Goal: Task Accomplishment & Management: Use online tool/utility

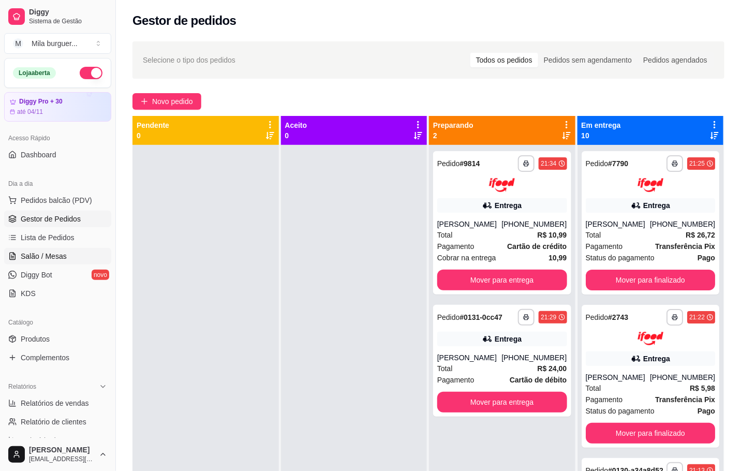
click at [51, 255] on span "Salão / Mesas" at bounding box center [44, 256] width 46 height 10
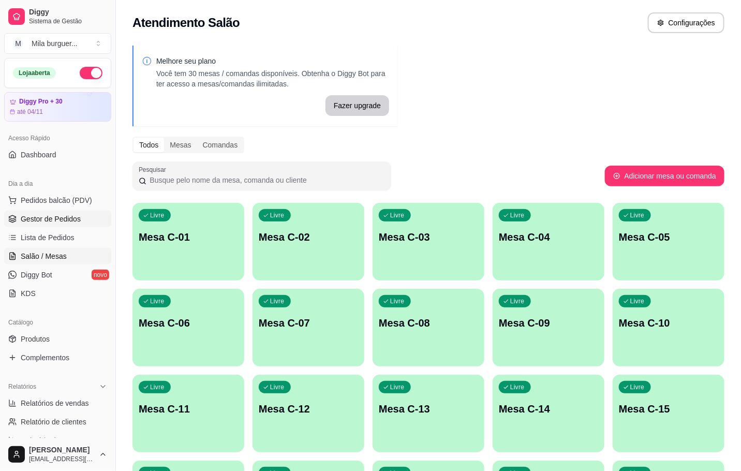
click at [50, 222] on span "Gestor de Pedidos" at bounding box center [51, 219] width 60 height 10
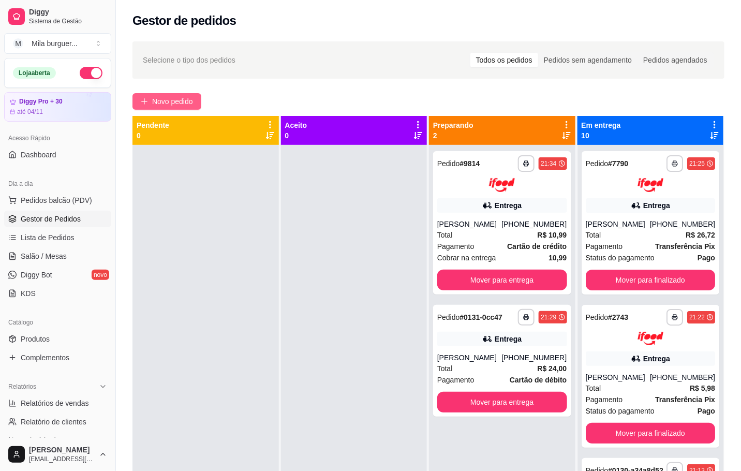
click at [162, 103] on span "Novo pedido" at bounding box center [172, 101] width 41 height 11
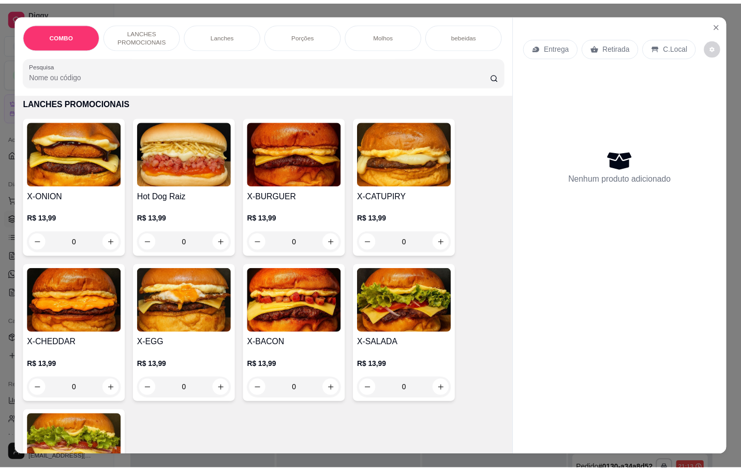
scroll to position [155, 0]
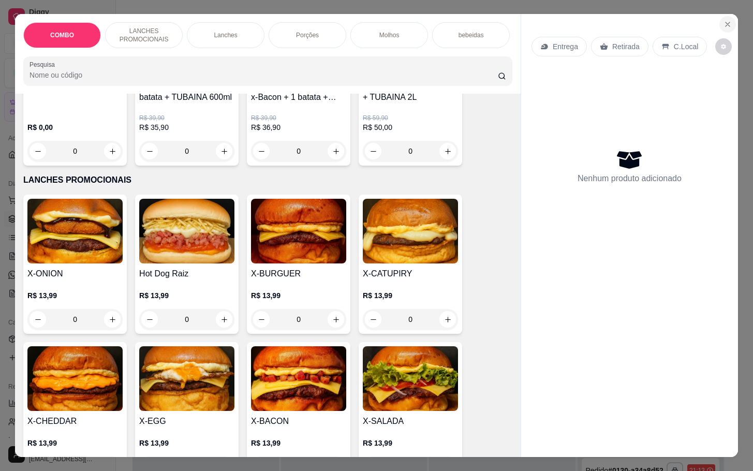
click at [724, 20] on icon "Close" at bounding box center [728, 24] width 8 height 8
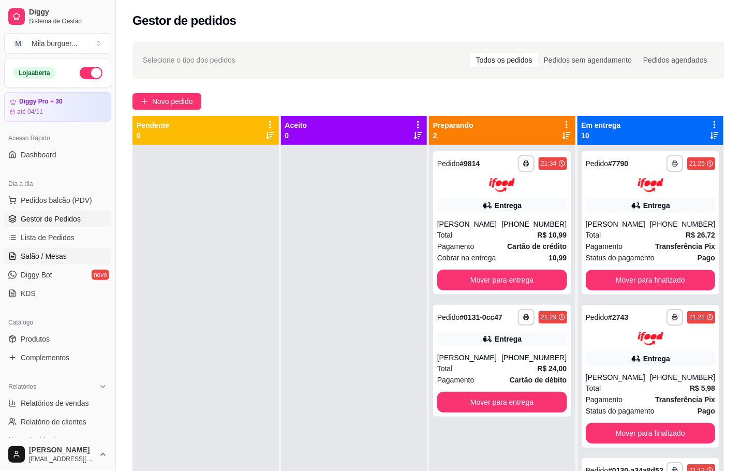
click at [49, 258] on span "Salão / Mesas" at bounding box center [44, 256] width 46 height 10
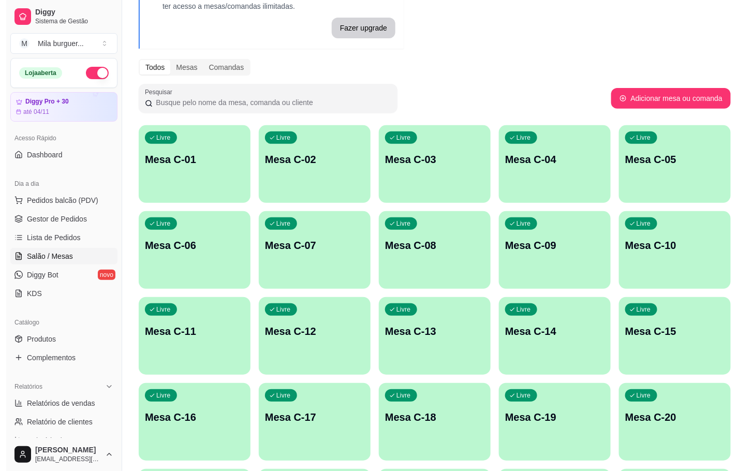
scroll to position [155, 0]
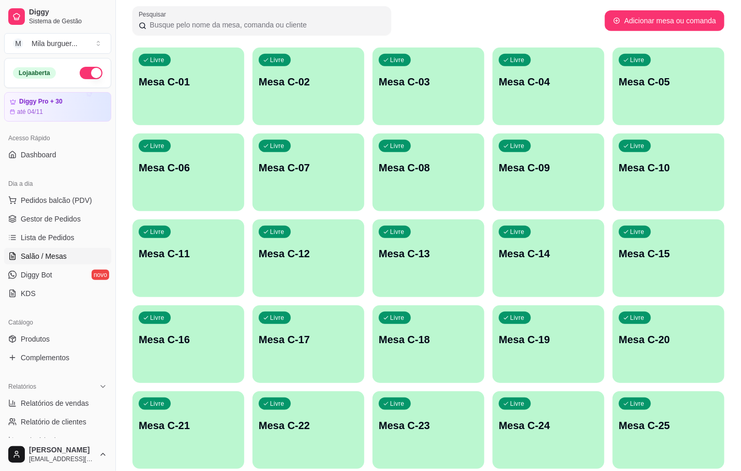
click at [663, 338] on p "Mesa C-20" at bounding box center [668, 339] width 99 height 14
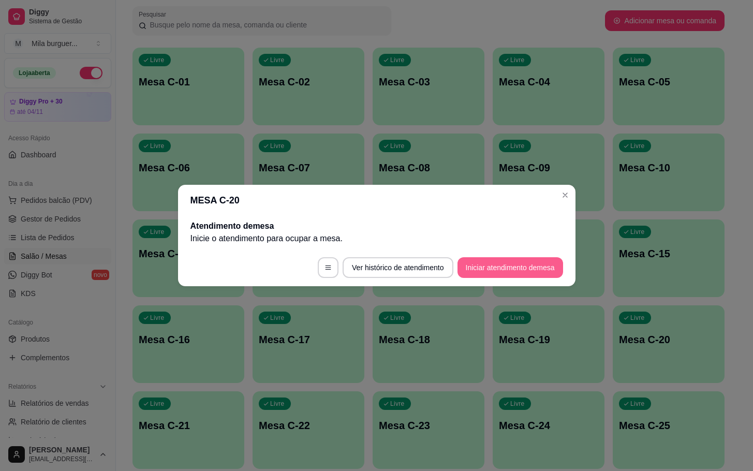
click at [488, 272] on button "Iniciar atendimento de mesa" at bounding box center [511, 267] width 106 height 21
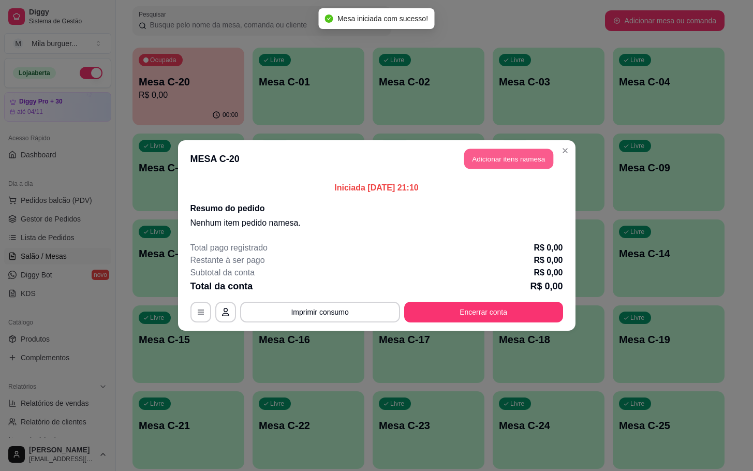
click at [480, 157] on button "Adicionar itens na mesa" at bounding box center [508, 159] width 89 height 20
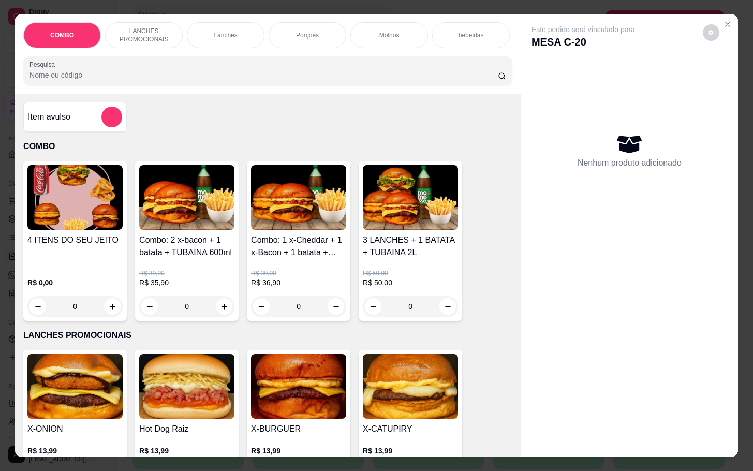
scroll to position [78, 0]
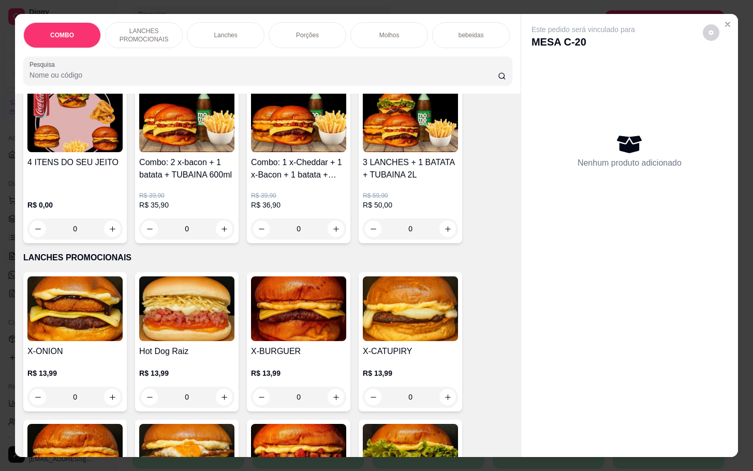
click at [218, 404] on div "0" at bounding box center [186, 397] width 95 height 21
click at [182, 338] on img at bounding box center [186, 308] width 95 height 65
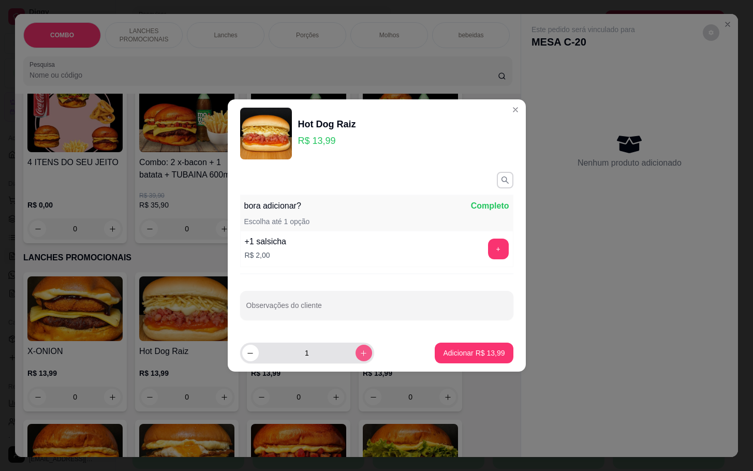
click at [356, 361] on button "increase-product-quantity" at bounding box center [364, 353] width 17 height 17
type input "2"
click at [474, 352] on p "Adicionar R$ 27,98" at bounding box center [474, 353] width 62 height 10
type input "2"
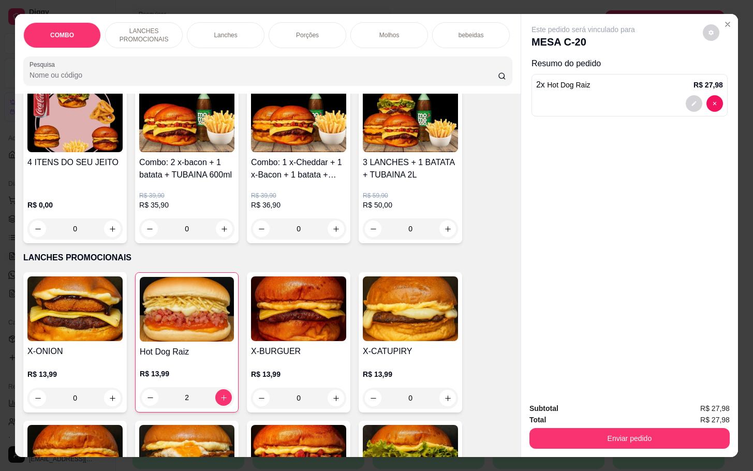
scroll to position [155, 0]
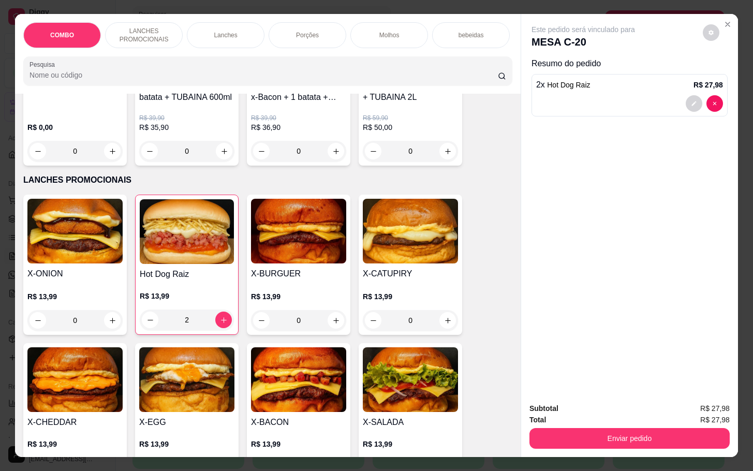
click at [396, 387] on img at bounding box center [410, 379] width 95 height 65
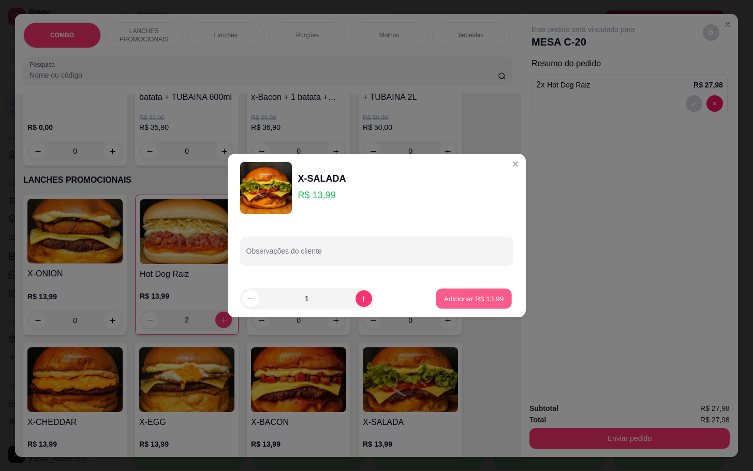
click at [456, 294] on p "Adicionar R$ 13,99" at bounding box center [474, 299] width 60 height 10
type input "1"
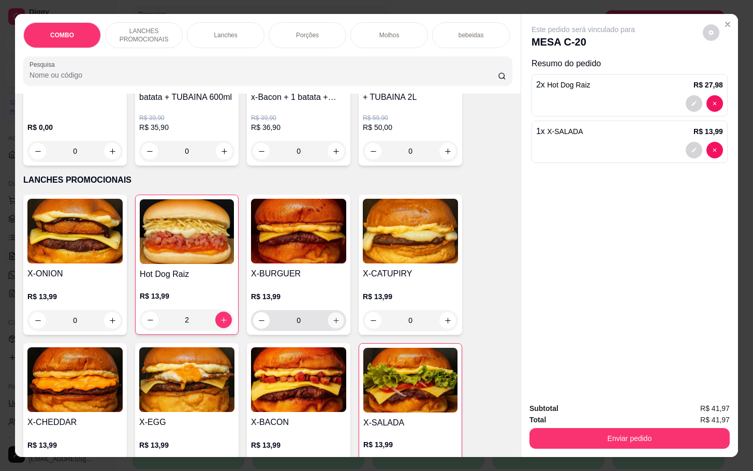
click at [332, 325] on icon "increase-product-quantity" at bounding box center [336, 321] width 8 height 8
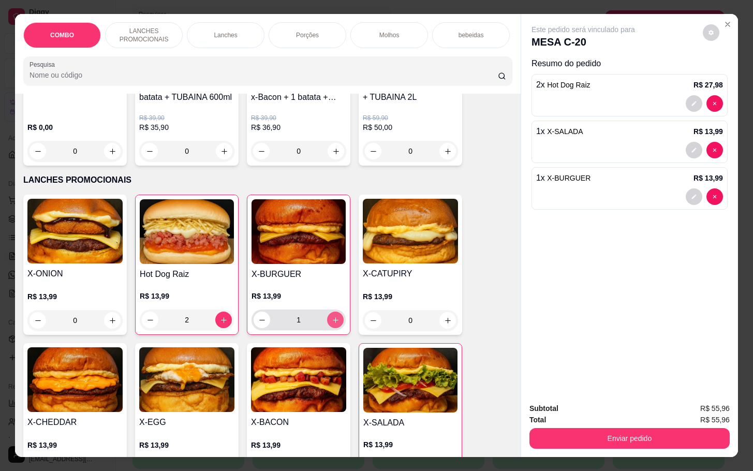
click at [332, 324] on icon "increase-product-quantity" at bounding box center [336, 320] width 8 height 8
type input "2"
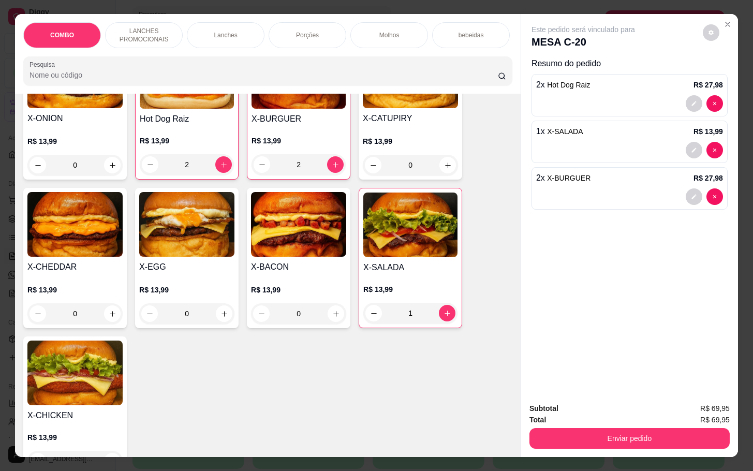
scroll to position [388, 0]
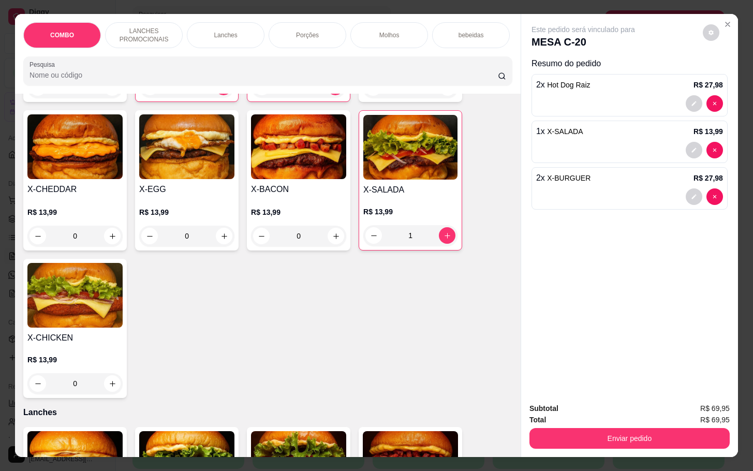
click at [66, 305] on img at bounding box center [74, 295] width 95 height 65
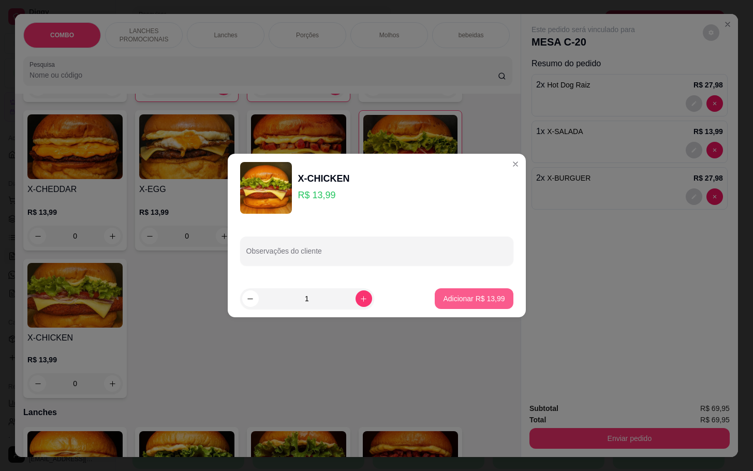
click at [454, 297] on p "Adicionar R$ 13,99" at bounding box center [474, 299] width 62 height 10
type input "1"
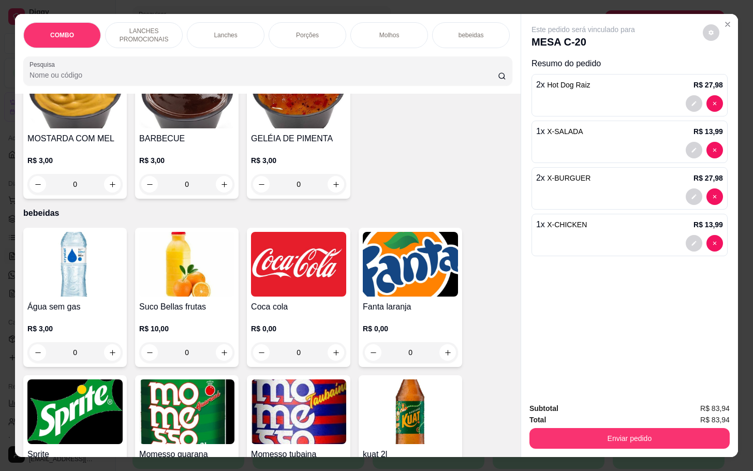
scroll to position [1786, 0]
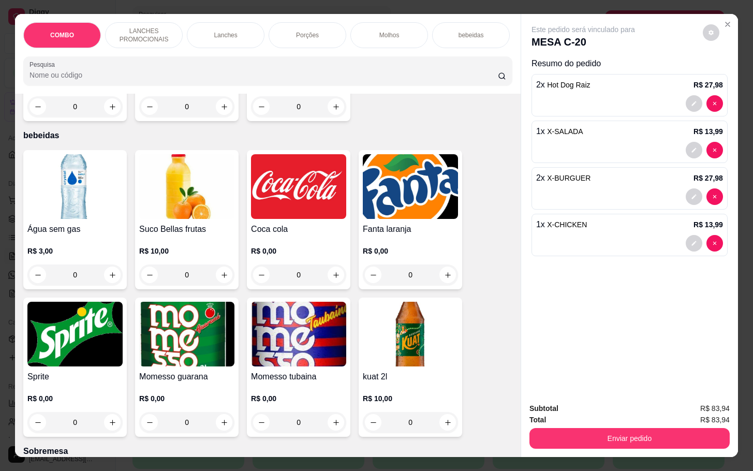
click at [263, 342] on img at bounding box center [298, 334] width 95 height 65
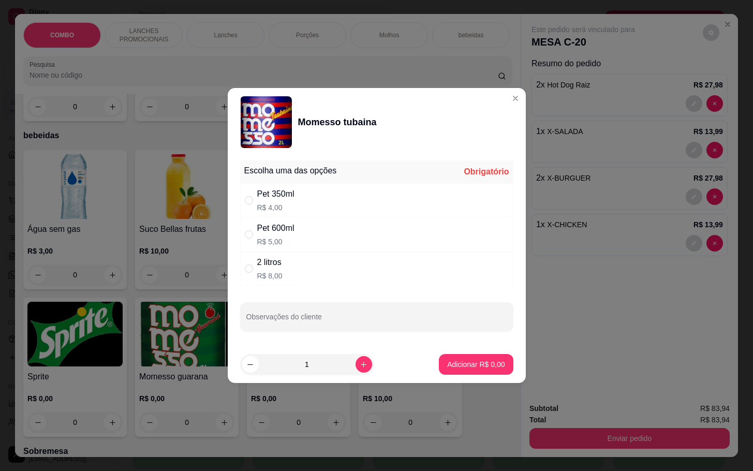
click at [266, 271] on p "R$ 8,00" at bounding box center [269, 276] width 25 height 10
radio input "true"
click at [460, 370] on p "Adicionar R$ 8,00" at bounding box center [475, 364] width 57 height 10
type input "1"
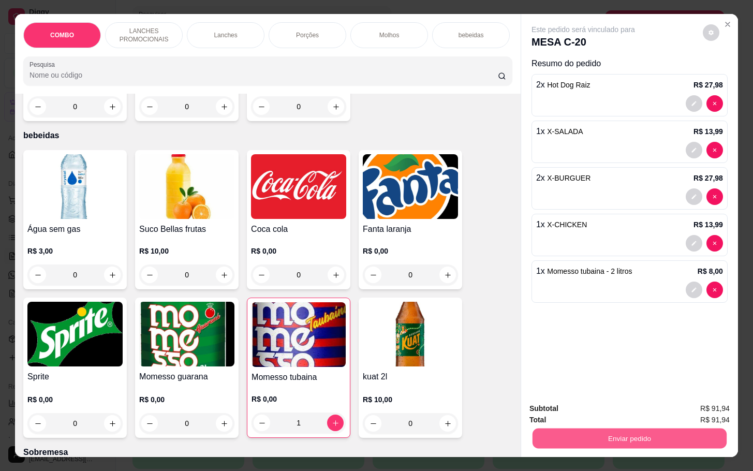
click at [572, 429] on button "Enviar pedido" at bounding box center [630, 438] width 194 height 20
click at [683, 406] on button "Enviar pedido" at bounding box center [701, 407] width 57 height 19
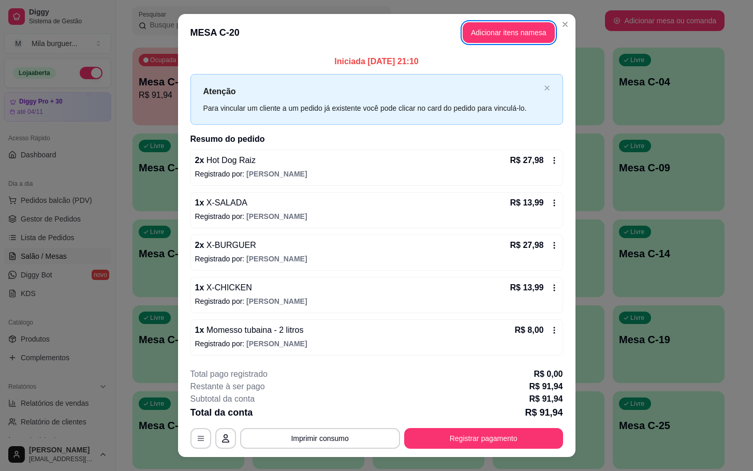
scroll to position [20, 0]
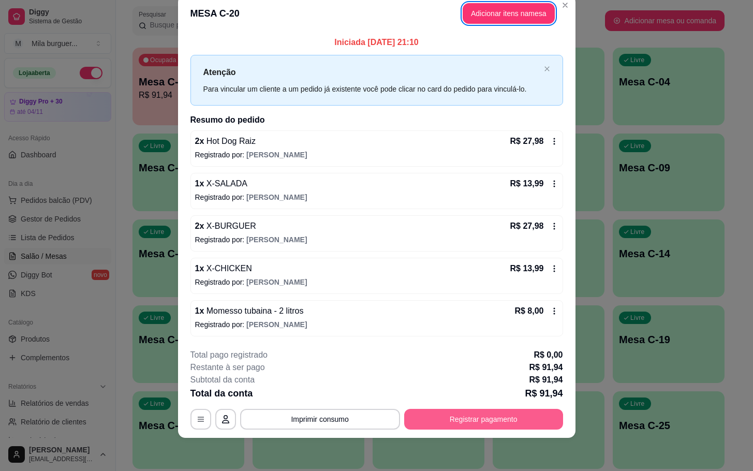
click at [471, 422] on button "Registrar pagamento" at bounding box center [483, 419] width 159 height 21
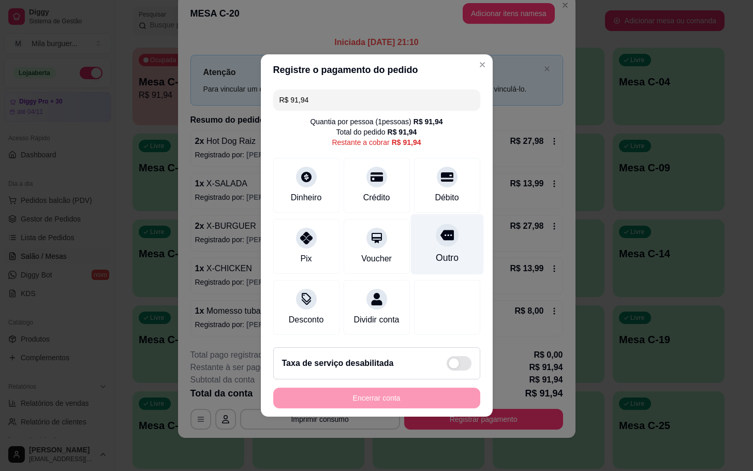
click at [435, 251] on div "Outro" at bounding box center [446, 257] width 23 height 13
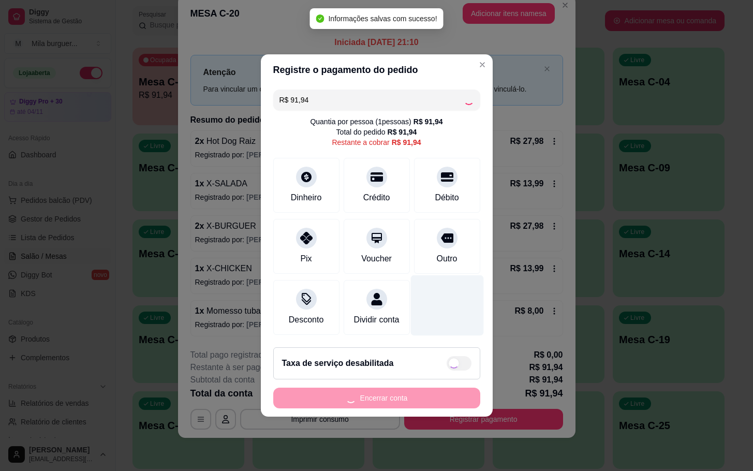
type input "R$ 0,00"
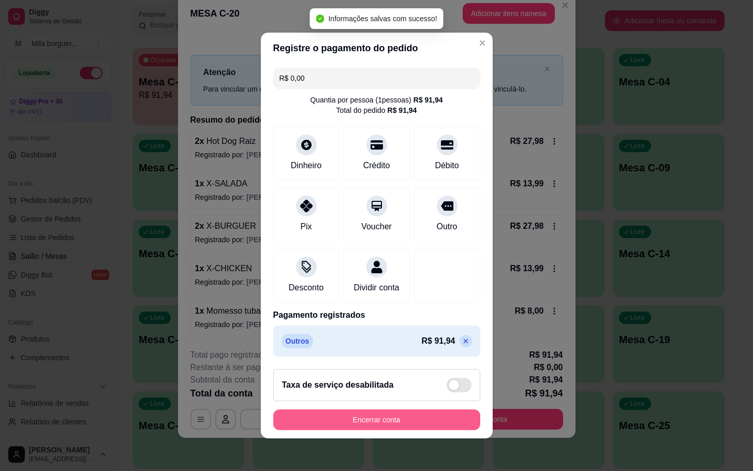
click at [428, 420] on button "Encerrar conta" at bounding box center [376, 420] width 207 height 21
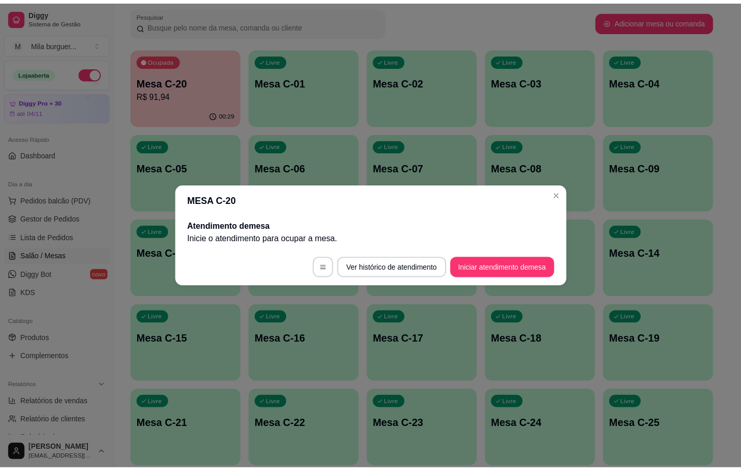
scroll to position [0, 0]
